Goal: Task Accomplishment & Management: Use online tool/utility

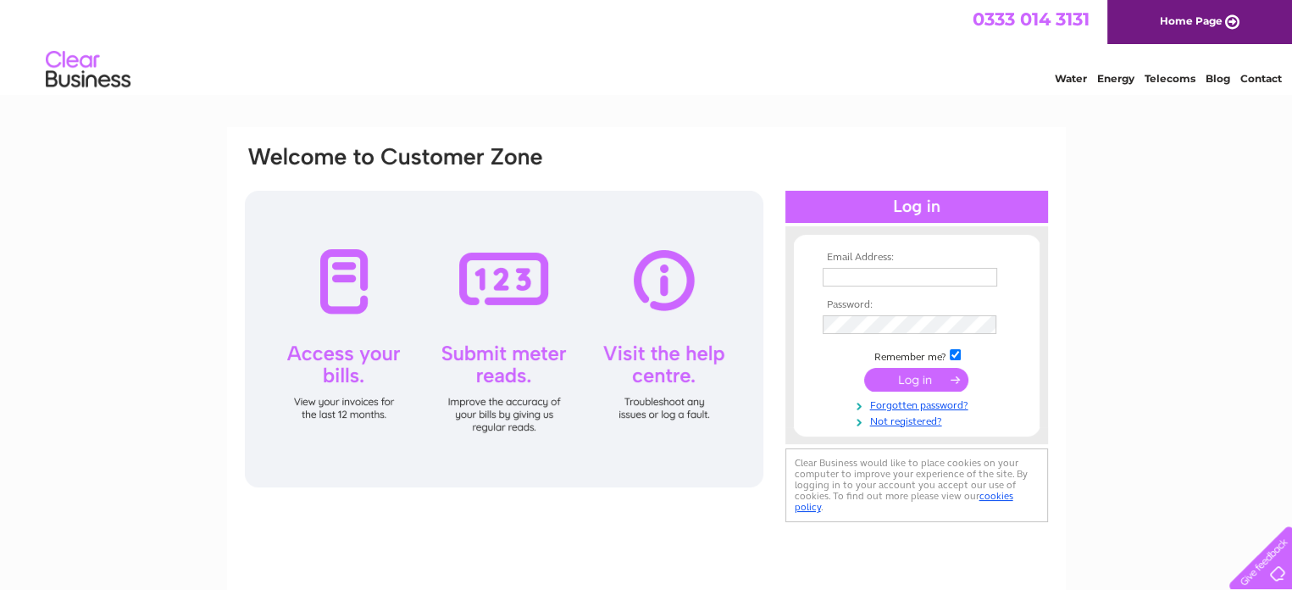
click at [834, 271] on input "text" at bounding box center [909, 277] width 174 height 19
type input "bradgatewmc@yahoo.co.uk"
click at [946, 377] on input "submit" at bounding box center [916, 380] width 104 height 24
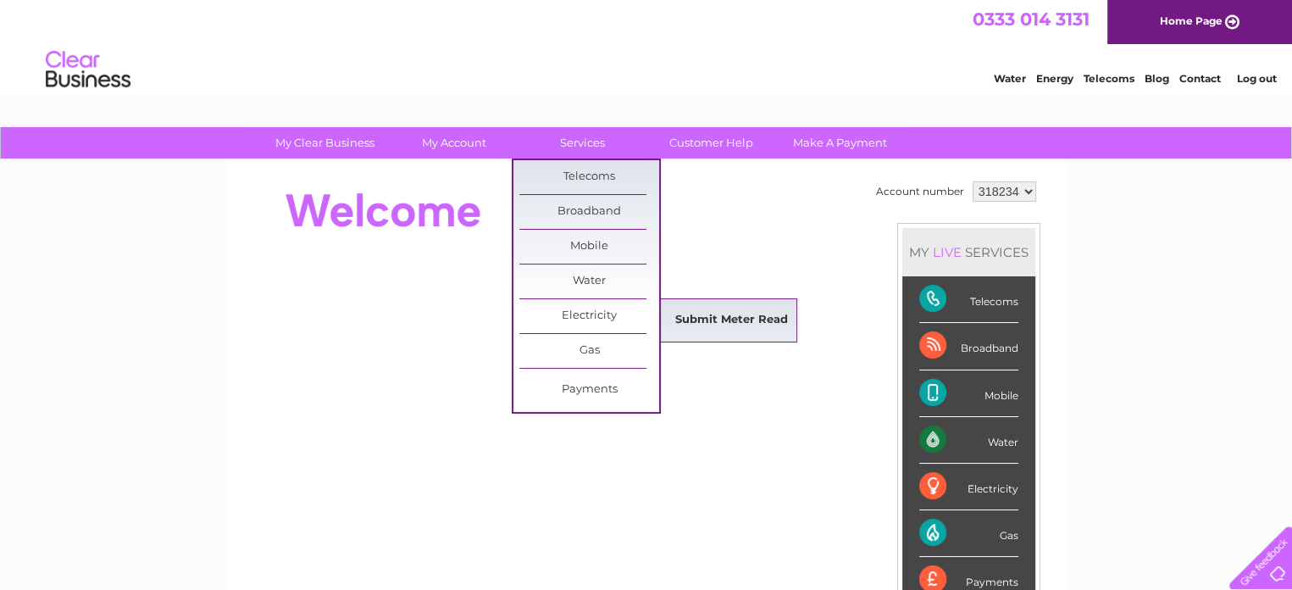
click at [701, 318] on link "Submit Meter Read" at bounding box center [732, 320] width 140 height 34
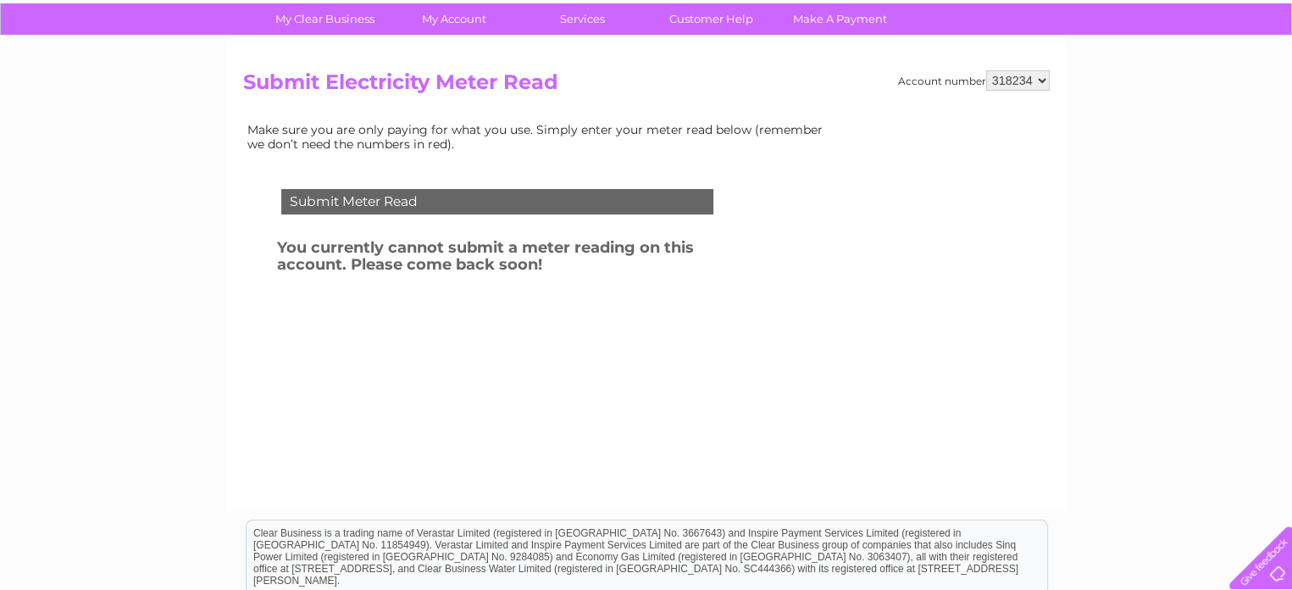
scroll to position [122, 0]
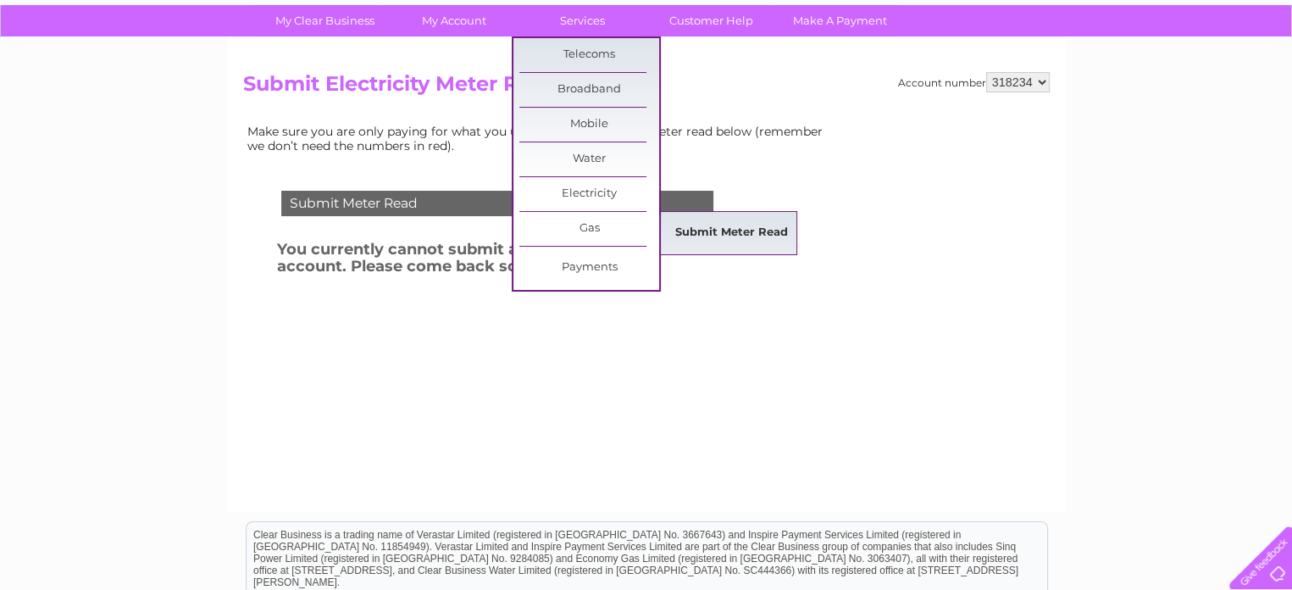
click at [698, 233] on link "Submit Meter Read" at bounding box center [732, 233] width 140 height 34
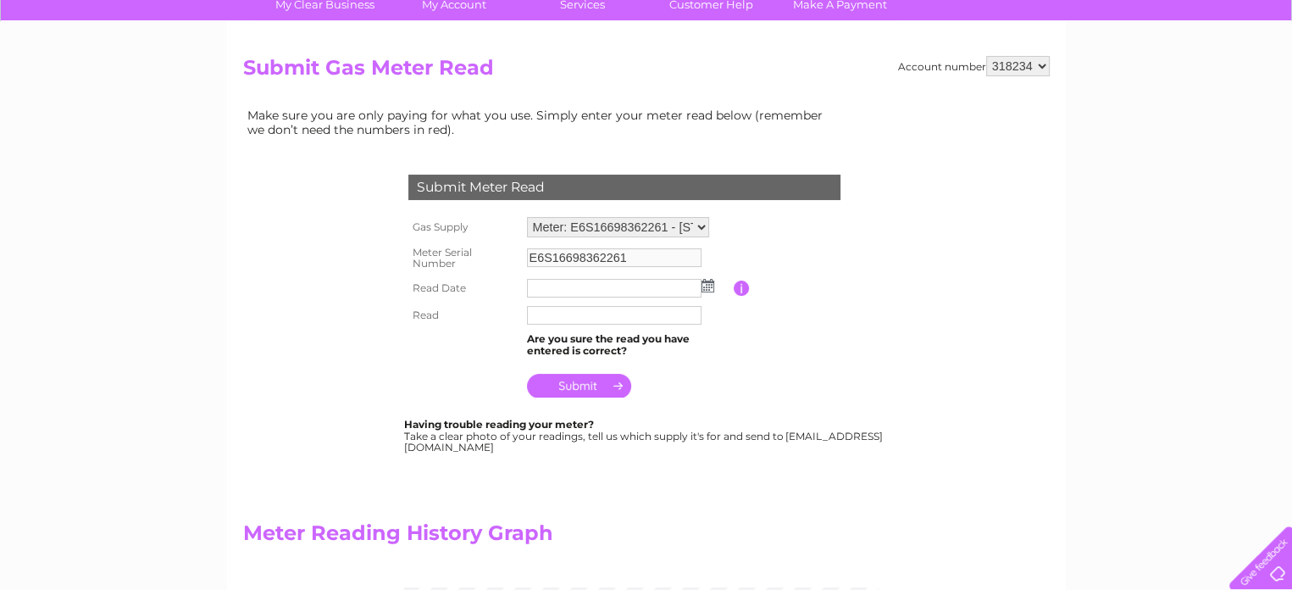
scroll to position [139, 0]
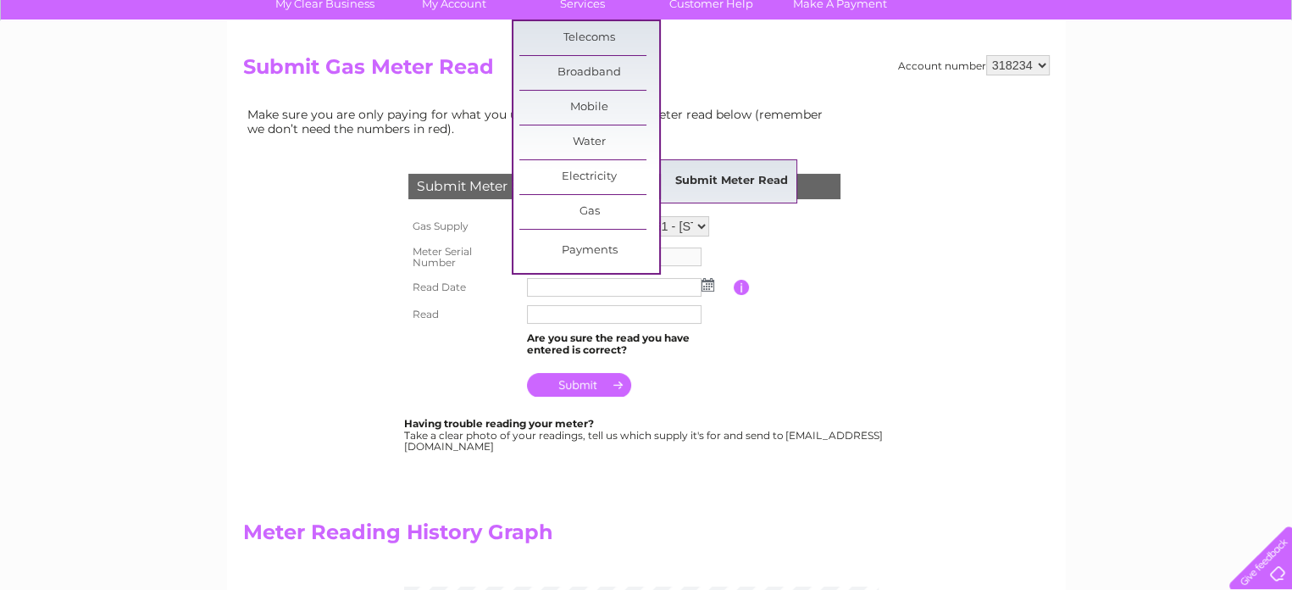
click at [701, 175] on link "Submit Meter Read" at bounding box center [732, 181] width 140 height 34
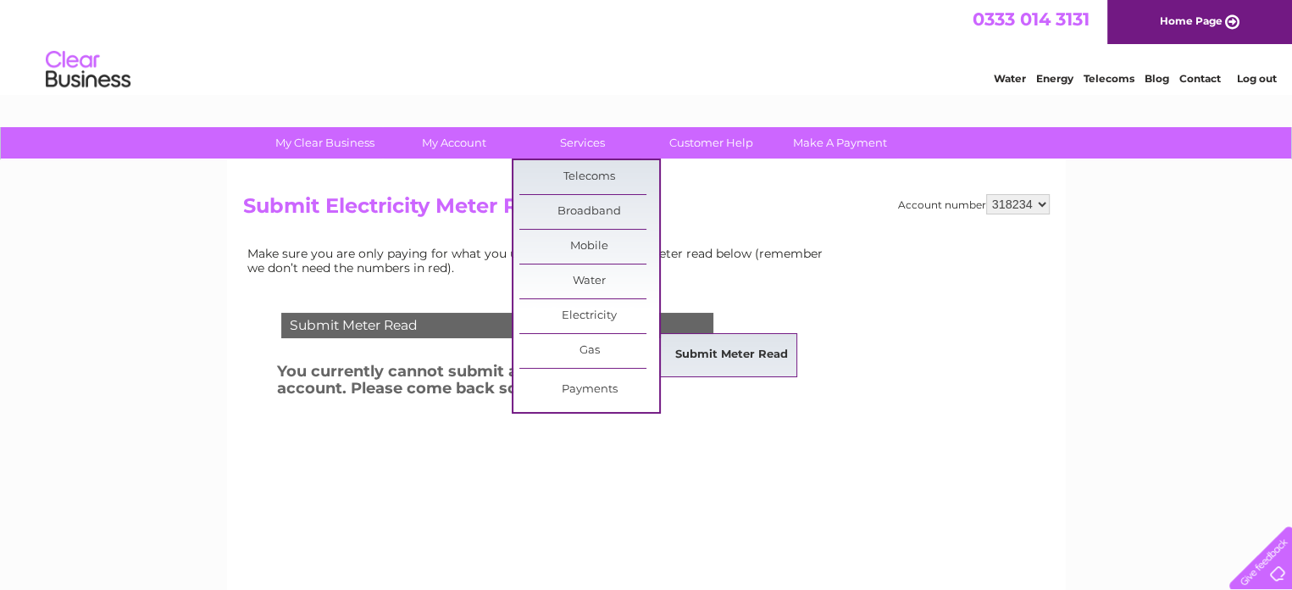
click at [718, 344] on link "Submit Meter Read" at bounding box center [732, 355] width 140 height 34
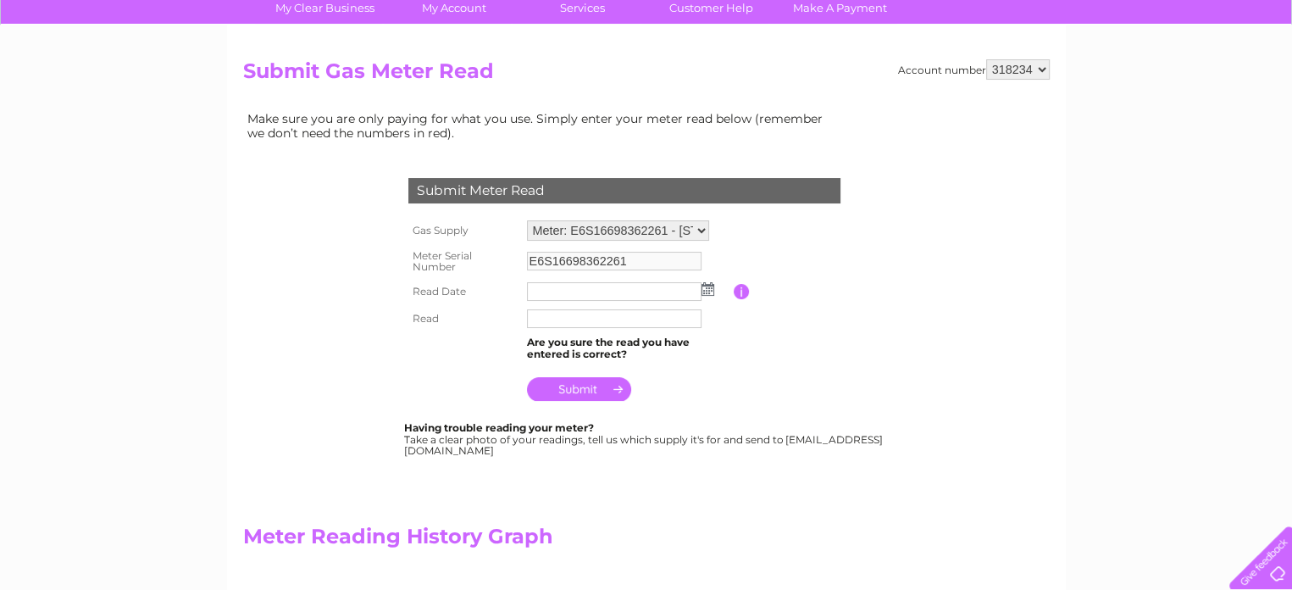
scroll to position [136, 0]
click at [704, 289] on img at bounding box center [707, 288] width 13 height 14
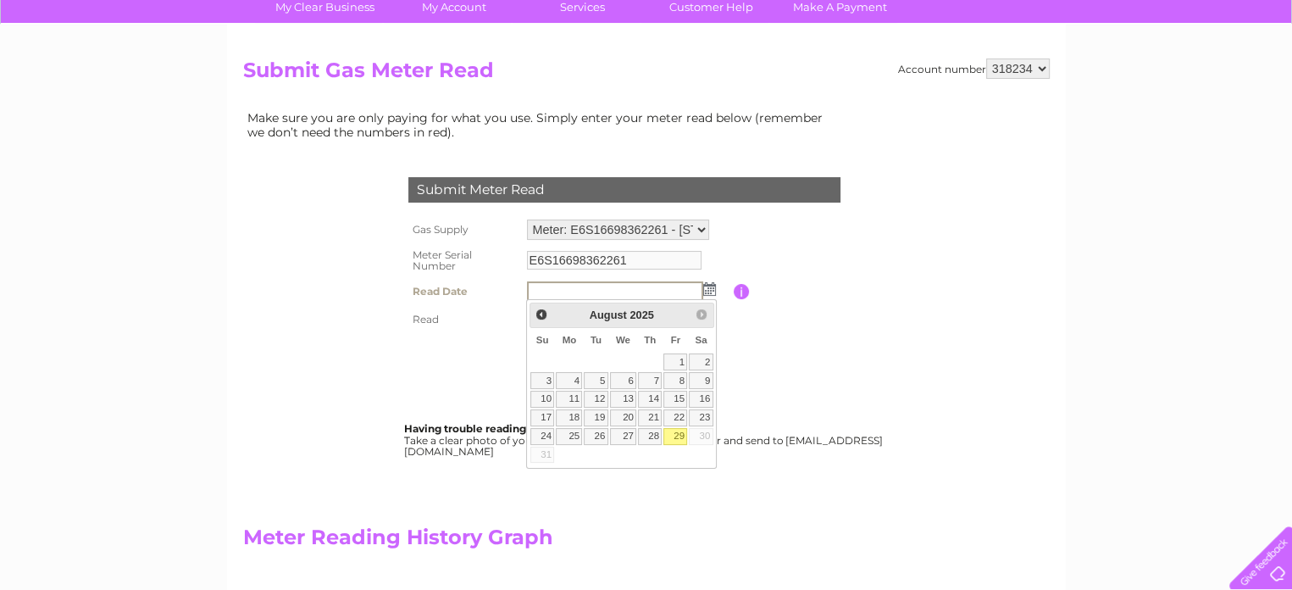
click at [677, 433] on link "29" at bounding box center [675, 436] width 24 height 17
type input "2025/08/29"
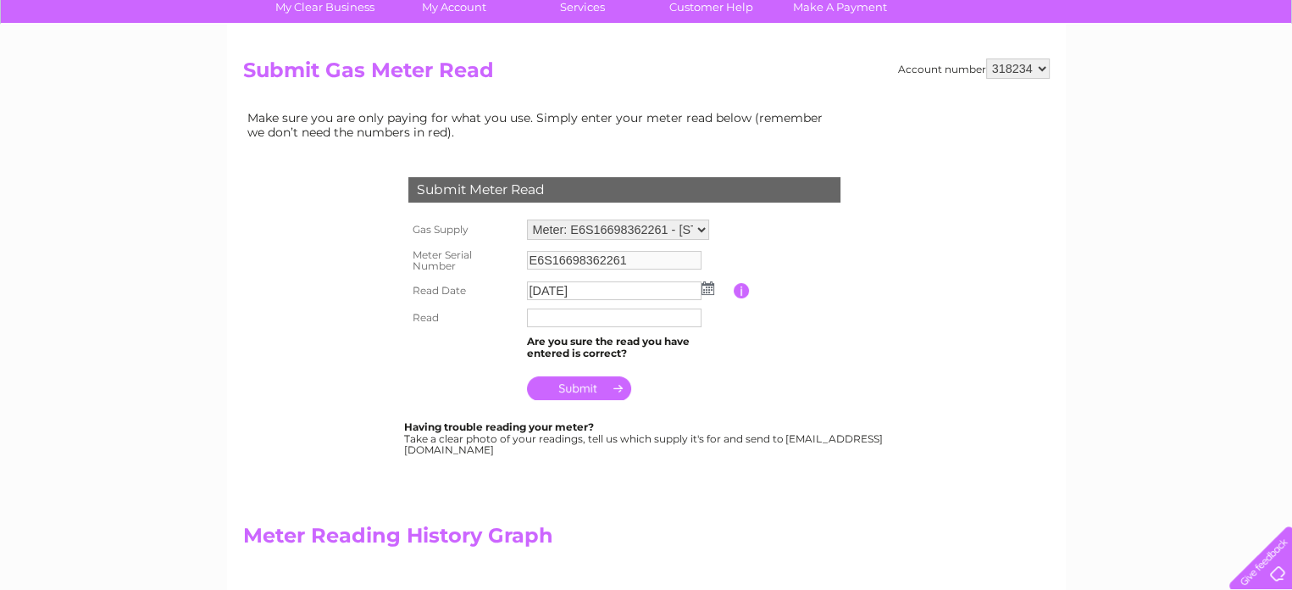
click at [601, 321] on input "text" at bounding box center [614, 317] width 174 height 19
type input "1564"
click at [772, 346] on table "Gas Supply Meter: E6S16698362261 - 27 Bradgate Lane, Rotherham, S61 1QJ Meter: …" at bounding box center [644, 310] width 481 height 191
click at [590, 385] on input "submit" at bounding box center [579, 388] width 104 height 24
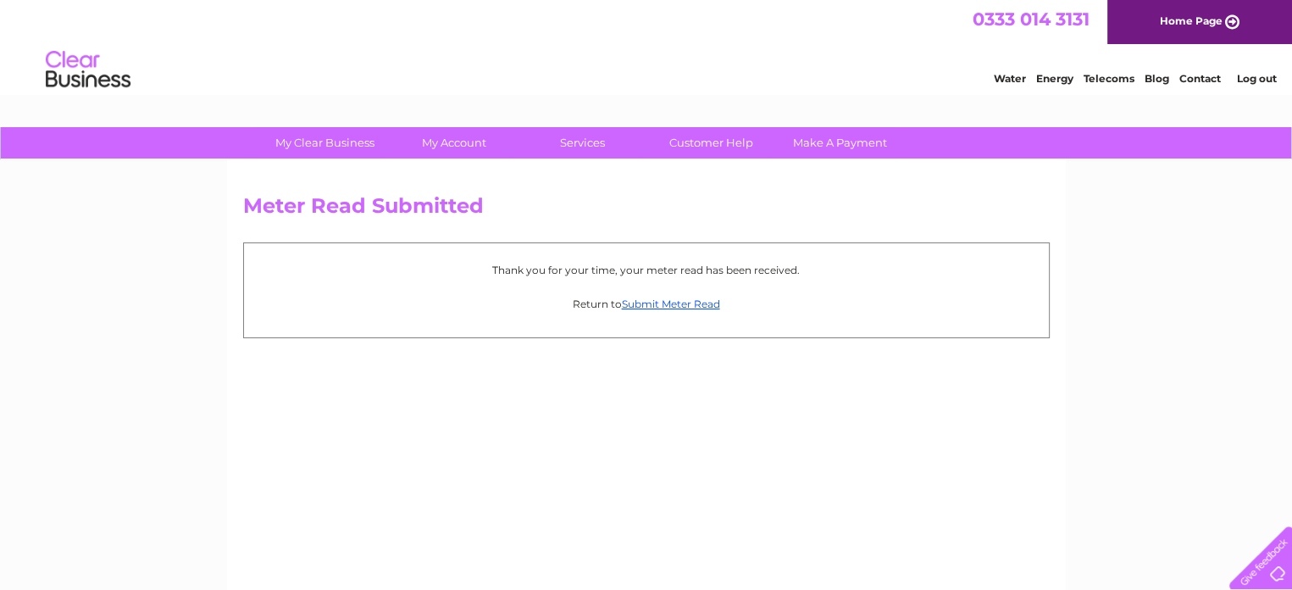
click at [1267, 77] on link "Log out" at bounding box center [1257, 78] width 40 height 13
